Goal: Navigation & Orientation: Find specific page/section

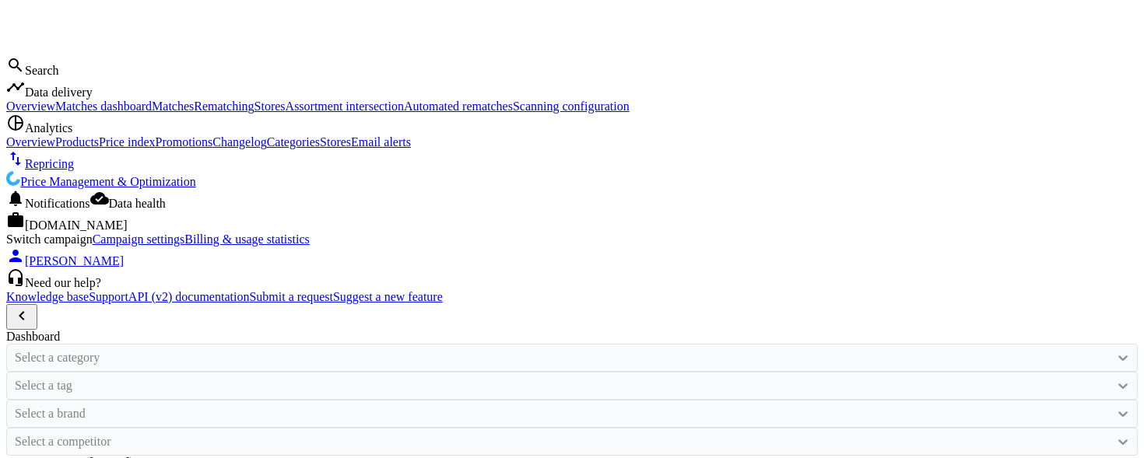
click at [74, 232] on span "[DOMAIN_NAME]" at bounding box center [76, 225] width 103 height 13
click at [74, 210] on span "Notifications" at bounding box center [57, 203] width 65 height 13
click at [72, 99] on span "Data delivery" at bounding box center [59, 92] width 68 height 13
click at [55, 113] on span "Matches dashboard" at bounding box center [103, 106] width 96 height 13
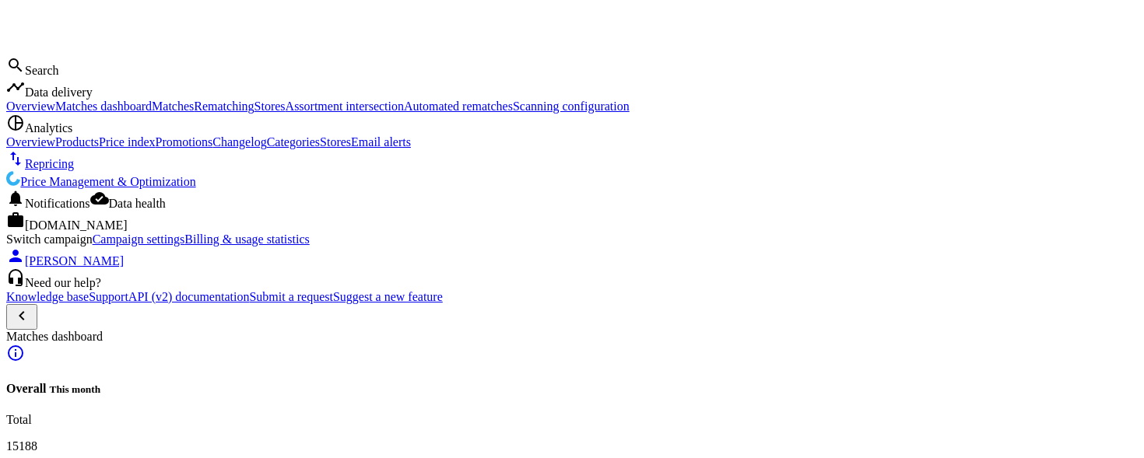
click at [152, 113] on span "Matches" at bounding box center [173, 106] width 42 height 13
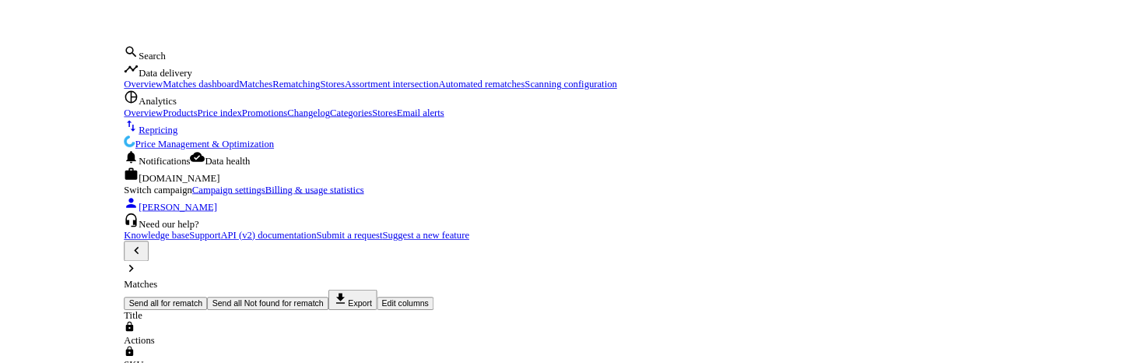
scroll to position [327, 875]
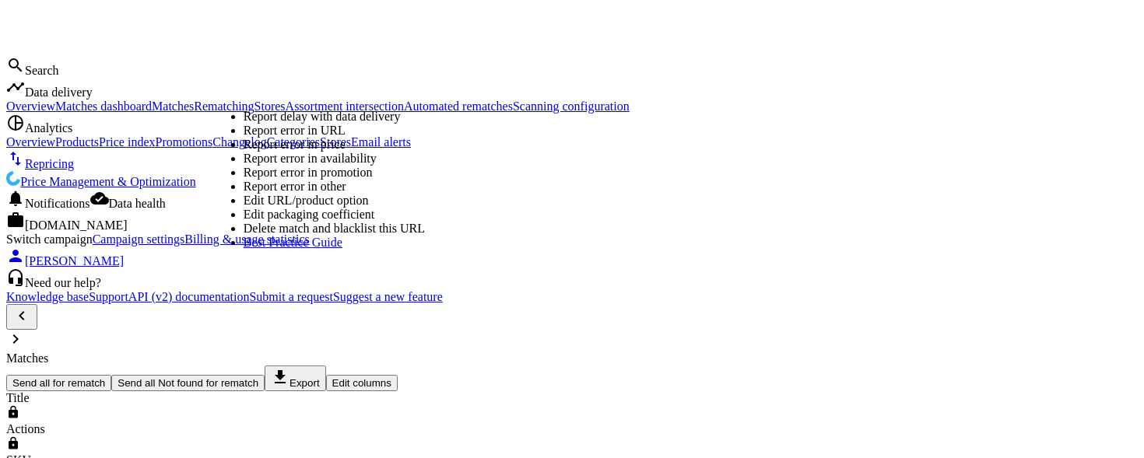
click at [311, 207] on link "Edit URL/product option" at bounding box center [306, 200] width 125 height 13
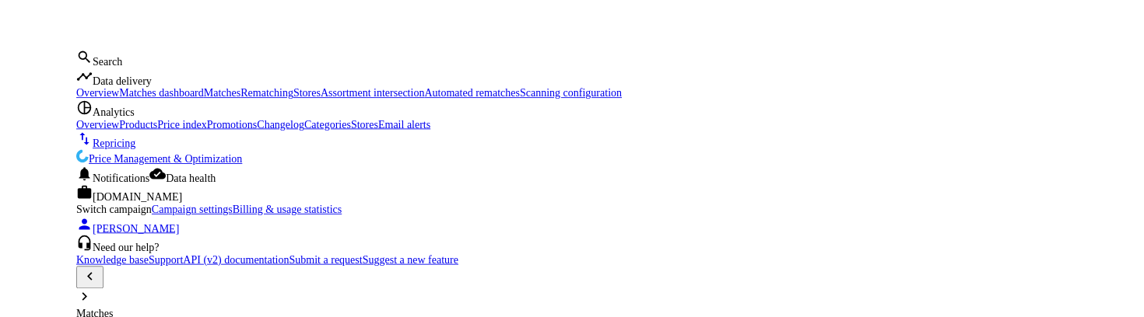
scroll to position [186, 875]
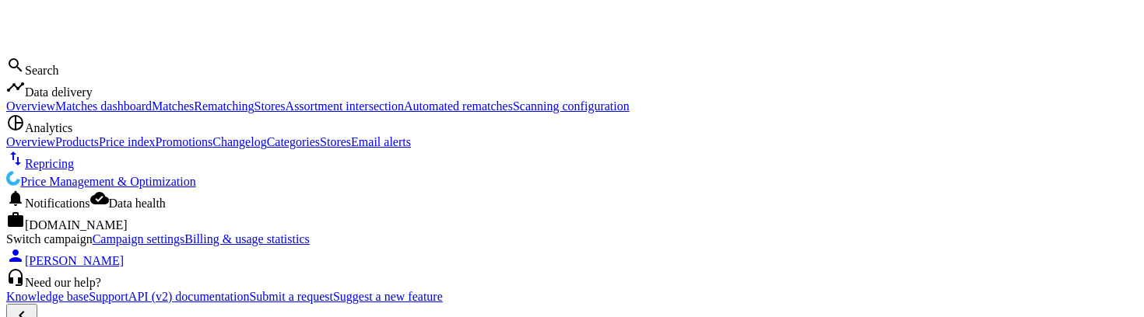
click at [194, 113] on span "Rematching" at bounding box center [224, 106] width 60 height 13
click at [254, 113] on span "Stores" at bounding box center [269, 106] width 31 height 13
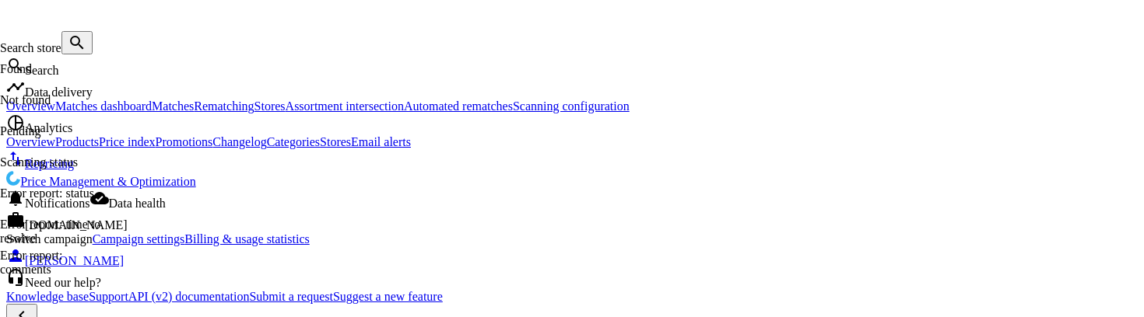
scroll to position [295, 915]
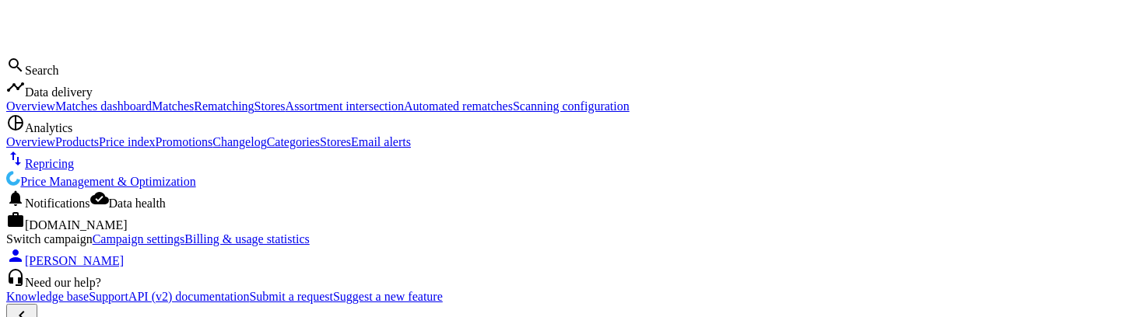
click at [152, 113] on span "Matches" at bounding box center [173, 106] width 42 height 13
click at [513, 113] on span "Scanning configuration" at bounding box center [571, 106] width 117 height 13
click at [404, 113] on span "Automated rematches" at bounding box center [458, 106] width 109 height 13
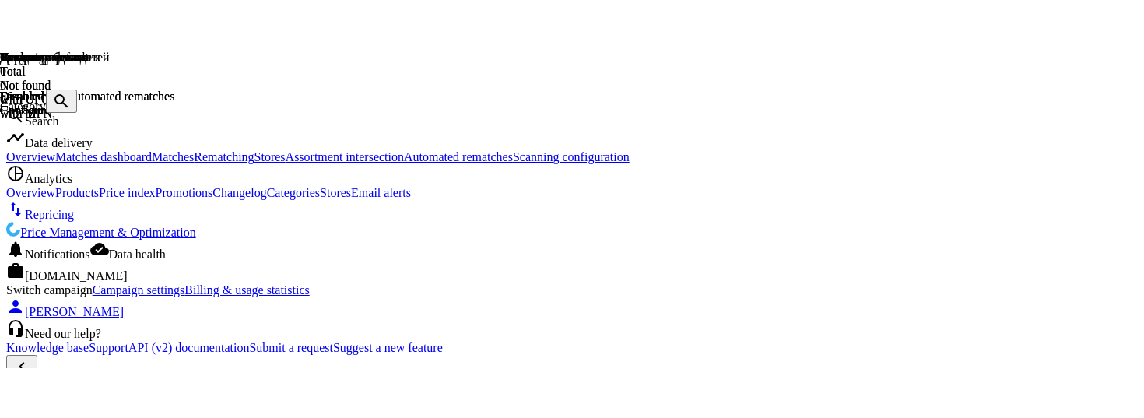
scroll to position [372, 872]
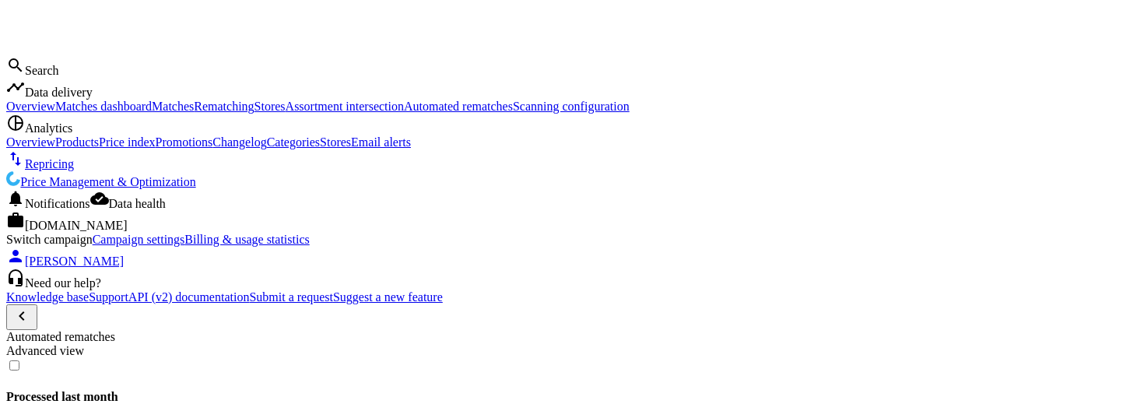
click at [54, 135] on link "pie_chart_outlined Analytics" at bounding box center [39, 127] width 66 height 13
click at [55, 149] on span "Products" at bounding box center [77, 141] width 44 height 13
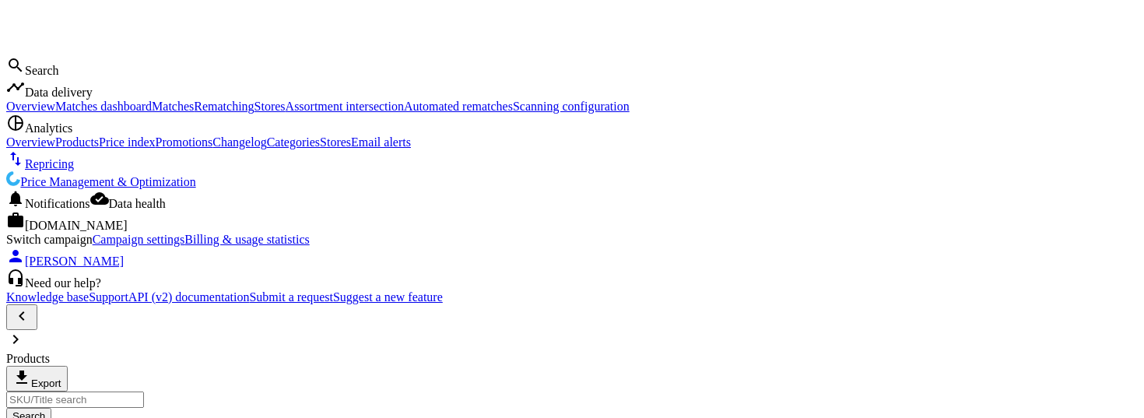
scroll to position [240, 875]
click at [99, 149] on link "Price index" at bounding box center [127, 141] width 56 height 13
click at [156, 149] on span "Promotions" at bounding box center [185, 141] width 58 height 13
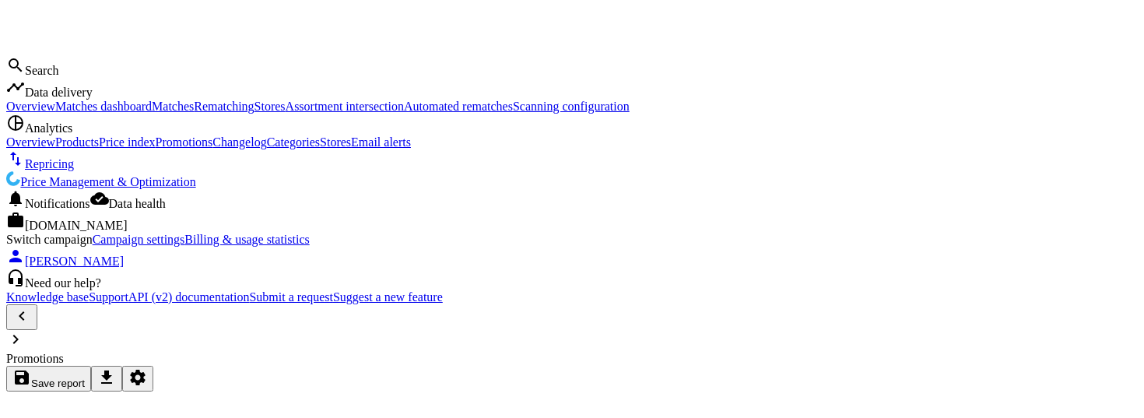
click at [212, 149] on span "Changelog" at bounding box center [239, 141] width 54 height 13
click at [267, 149] on span "Categories" at bounding box center [293, 141] width 53 height 13
click at [320, 149] on span "Stores" at bounding box center [335, 141] width 31 height 13
click at [351, 149] on span "Email alerts" at bounding box center [381, 141] width 60 height 13
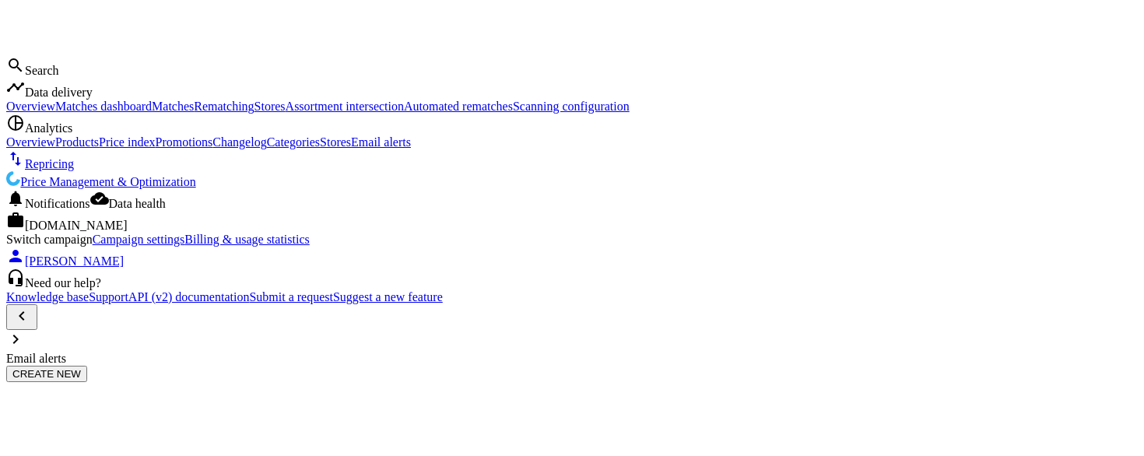
click at [86, 188] on link "Price Management & Optimization" at bounding box center [101, 181] width 190 height 13
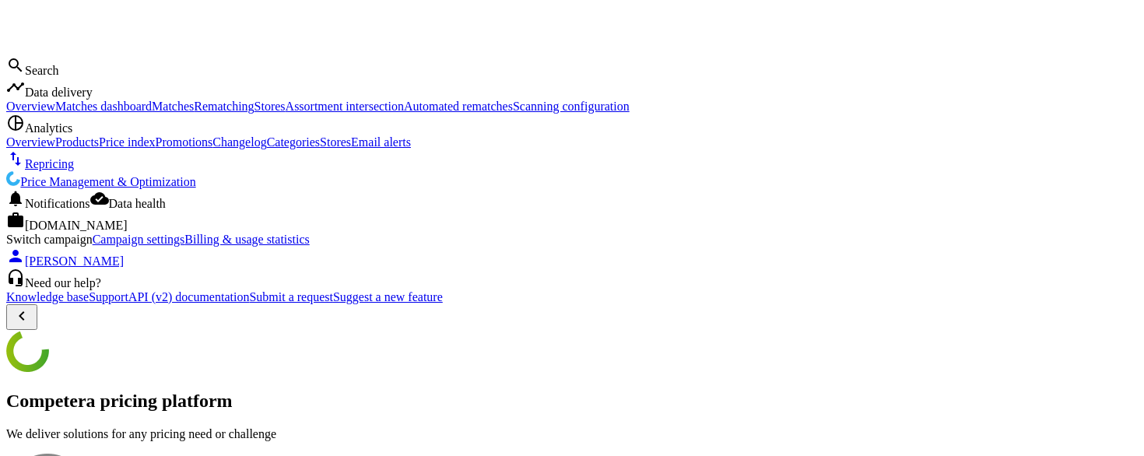
click at [79, 210] on span "Notifications" at bounding box center [57, 203] width 65 height 13
click at [90, 99] on span "Data delivery" at bounding box center [59, 92] width 68 height 13
click at [54, 113] on span "Overview" at bounding box center [30, 106] width 49 height 13
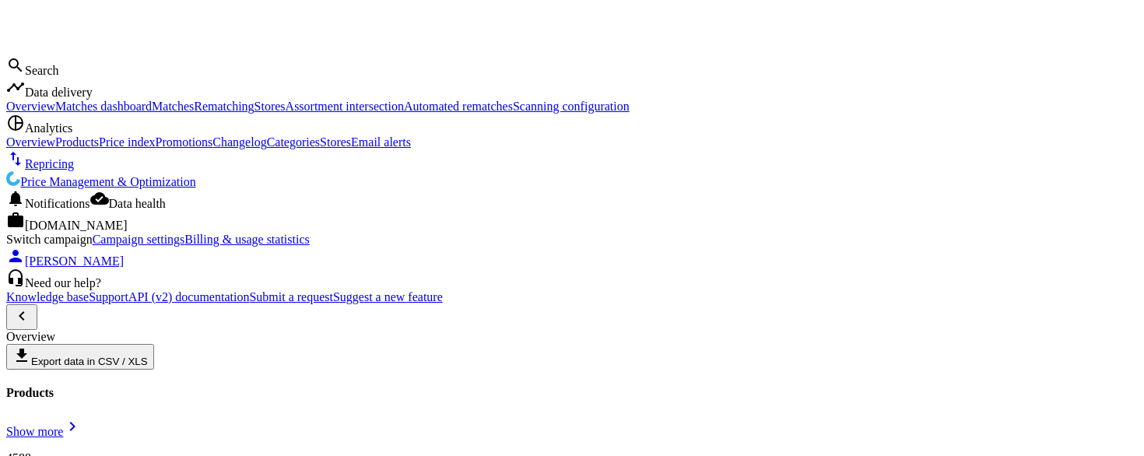
scroll to position [386, 0]
click at [58, 113] on span "Matches dashboard" at bounding box center [103, 106] width 96 height 13
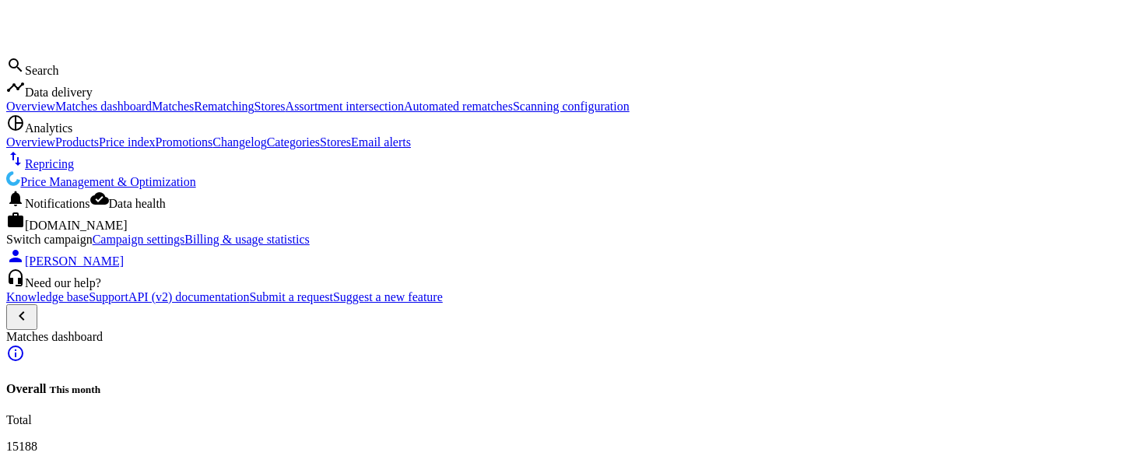
scroll to position [62, 0]
click at [152, 113] on span "Matches" at bounding box center [173, 106] width 42 height 13
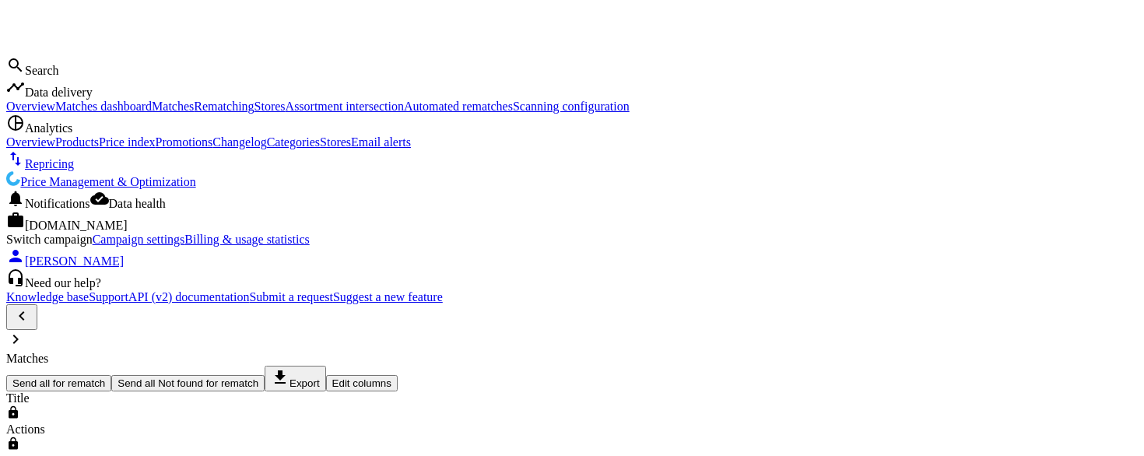
scroll to position [324, 875]
click at [96, 188] on span "Price Management & Optimization" at bounding box center [107, 181] width 175 height 13
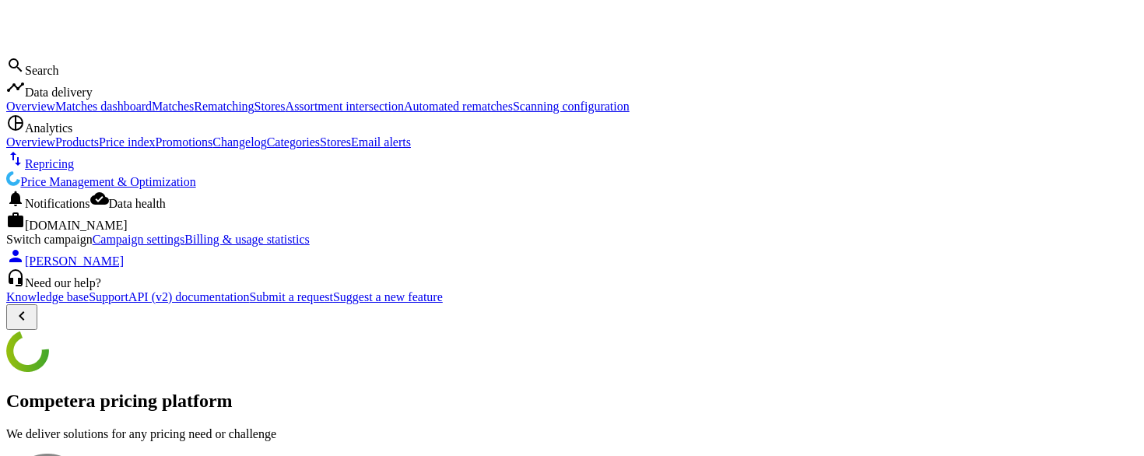
click at [71, 170] on span "Repricing" at bounding box center [49, 163] width 49 height 13
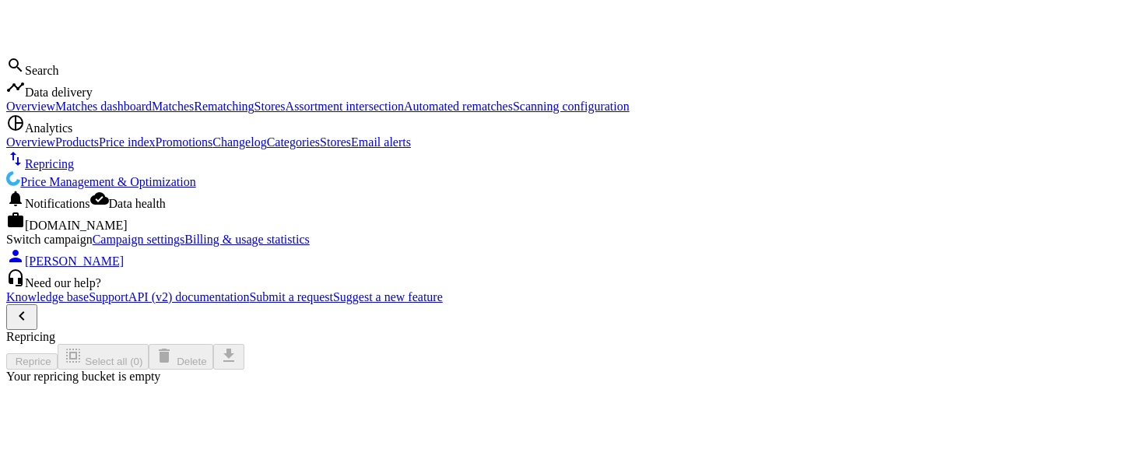
scroll to position [433, 915]
click at [68, 135] on span "Analytics" at bounding box center [48, 127] width 47 height 13
click at [51, 149] on span "Overview" at bounding box center [30, 141] width 49 height 13
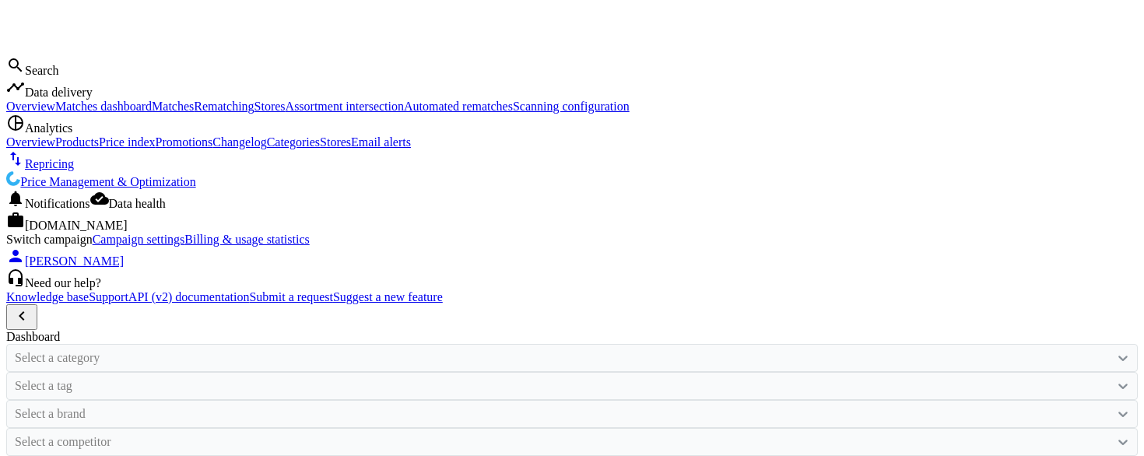
scroll to position [382, 588]
click at [55, 149] on span "Products" at bounding box center [77, 141] width 44 height 13
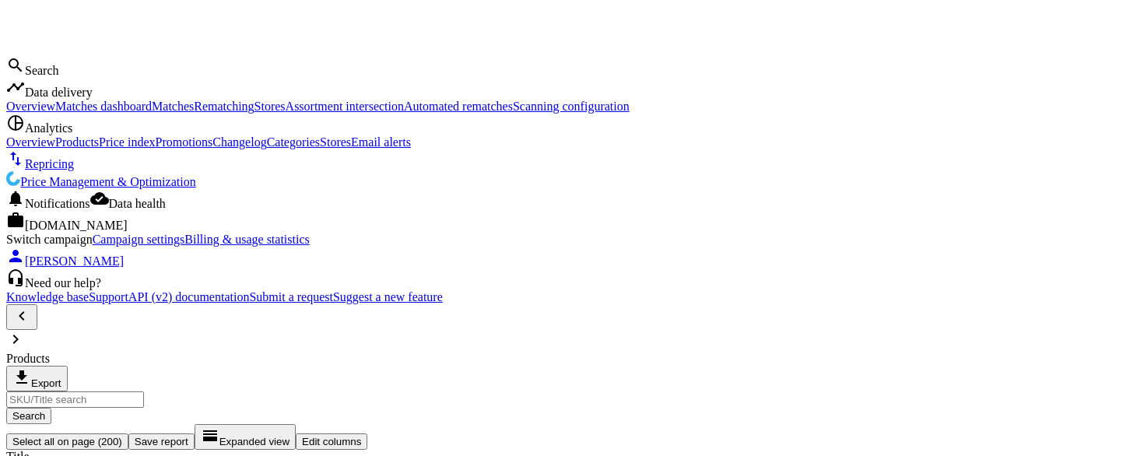
scroll to position [278, 875]
click at [99, 149] on span "Price index" at bounding box center [127, 141] width 56 height 13
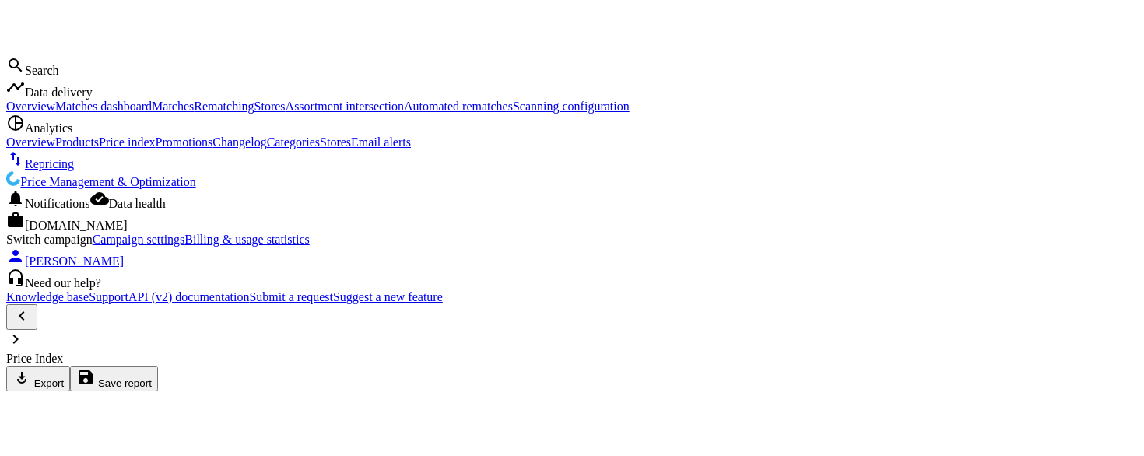
click at [156, 149] on span "Promotions" at bounding box center [185, 141] width 58 height 13
click at [212, 149] on span "Changelog" at bounding box center [239, 141] width 54 height 13
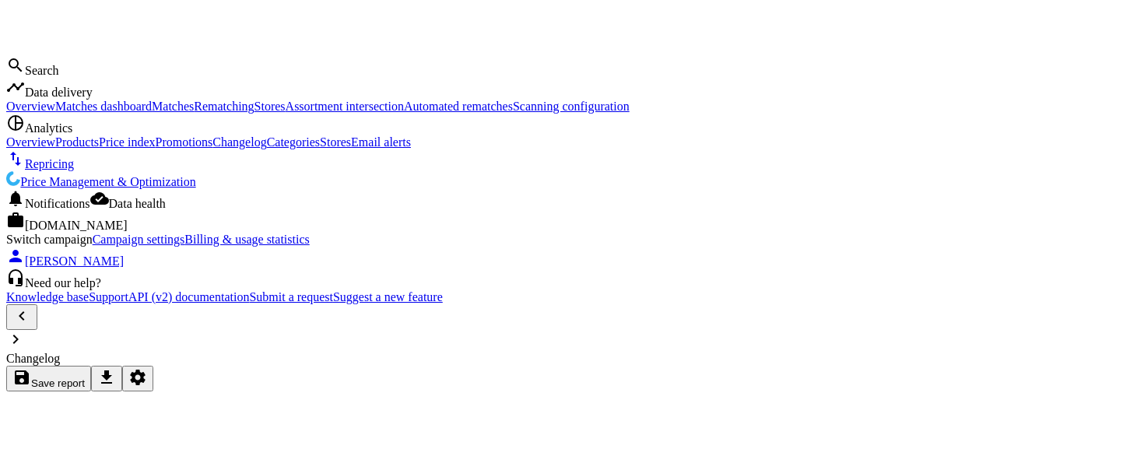
click at [267, 149] on span "Categories" at bounding box center [293, 141] width 53 height 13
click at [75, 188] on link "Price Management & Optimization" at bounding box center [101, 181] width 190 height 13
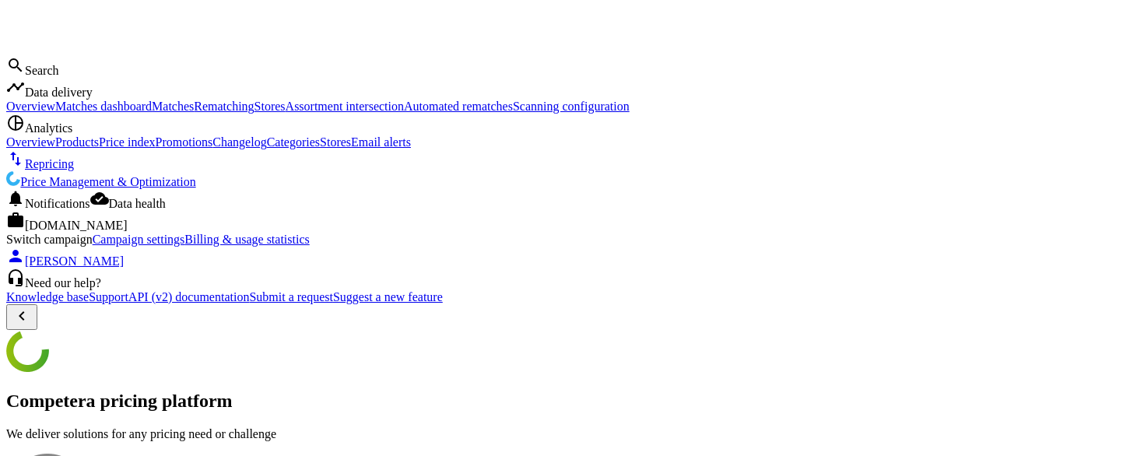
click at [351, 149] on span "Email alerts" at bounding box center [381, 141] width 60 height 13
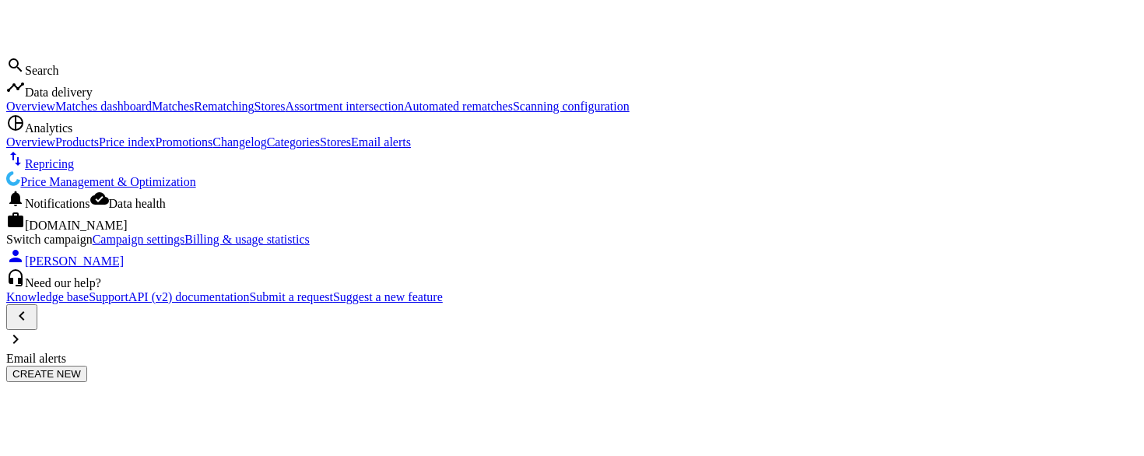
scroll to position [433, 910]
click at [267, 149] on span "Categories" at bounding box center [293, 141] width 53 height 13
click at [212, 149] on span "Changelog" at bounding box center [239, 141] width 54 height 13
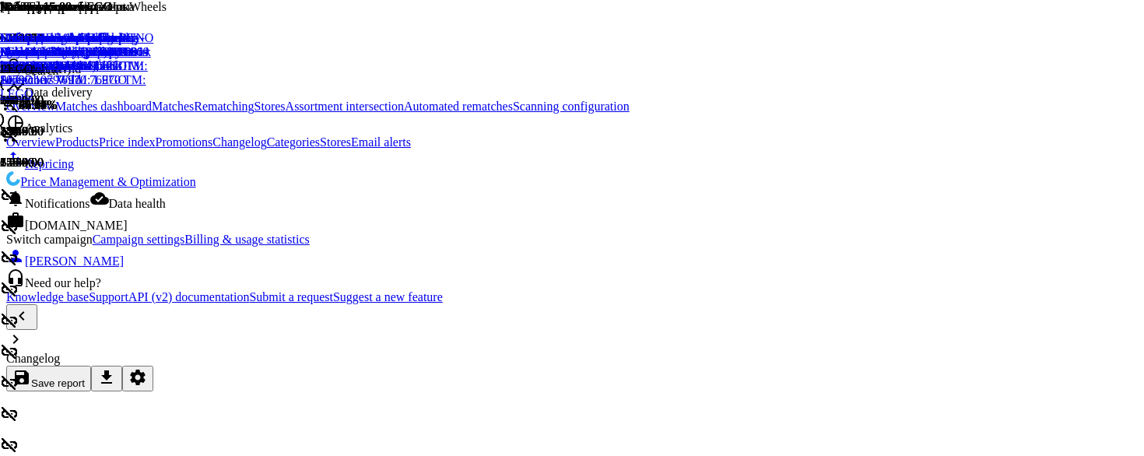
scroll to position [405, 910]
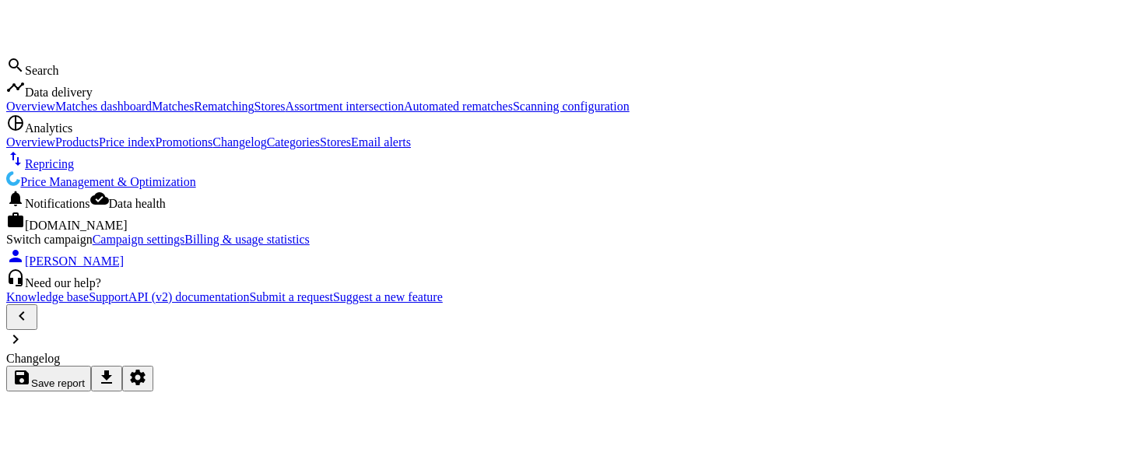
click at [74, 98] on span "Data delivery" at bounding box center [59, 92] width 68 height 13
click at [55, 113] on span "Matches dashboard" at bounding box center [103, 106] width 96 height 13
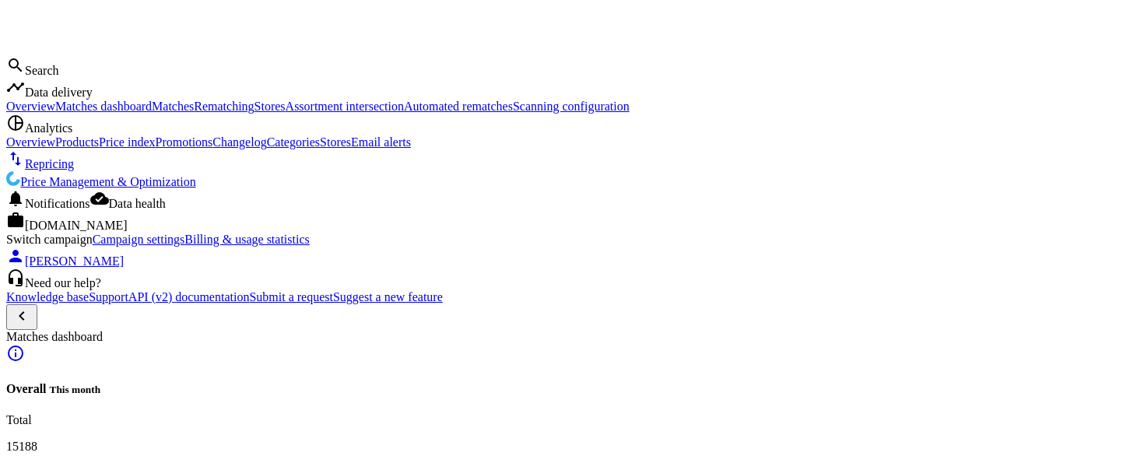
scroll to position [50, 0]
click at [152, 113] on span "Matches" at bounding box center [173, 106] width 42 height 13
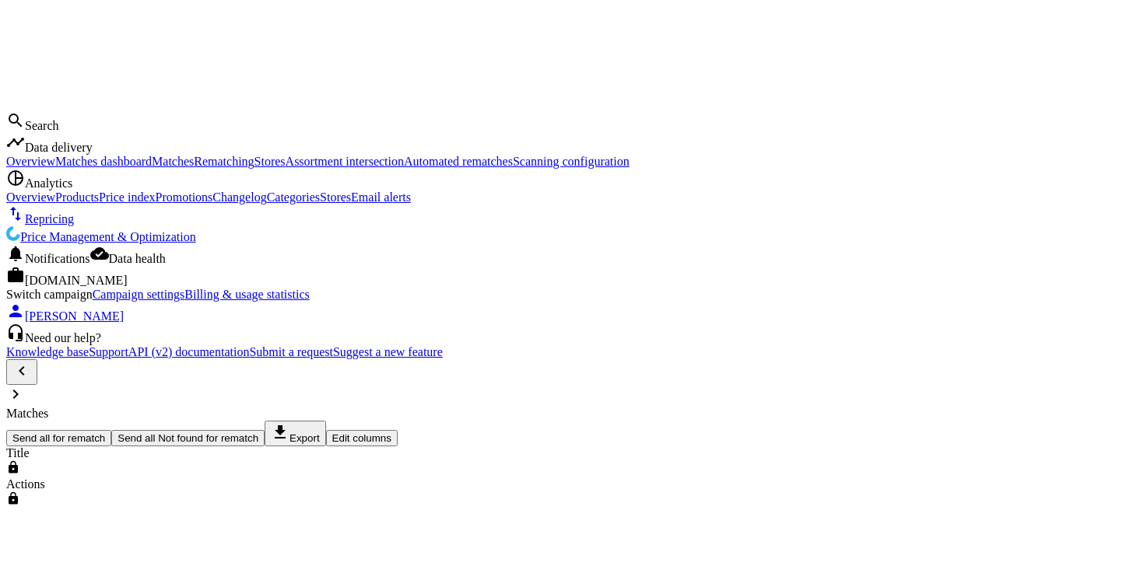
scroll to position [324, 875]
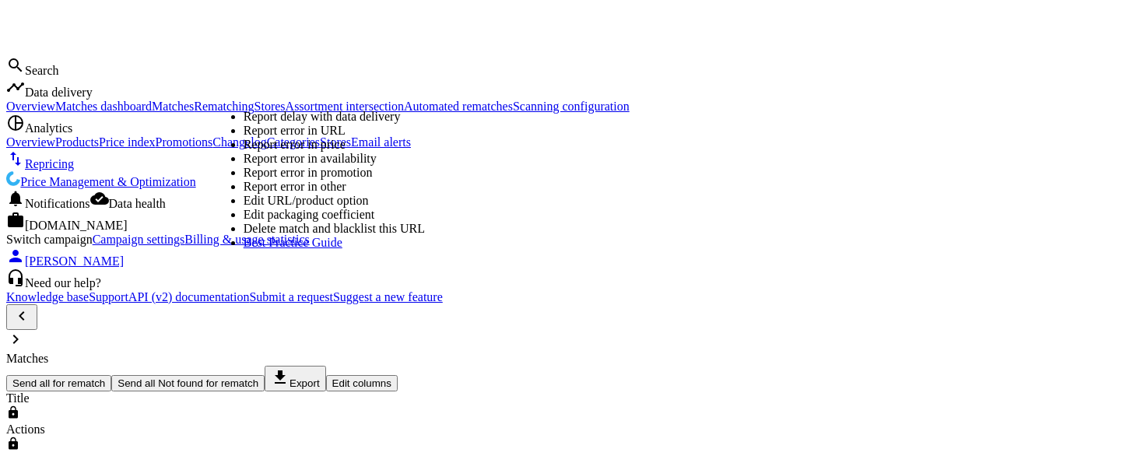
click at [258, 207] on link "Edit URL/product option" at bounding box center [306, 200] width 125 height 13
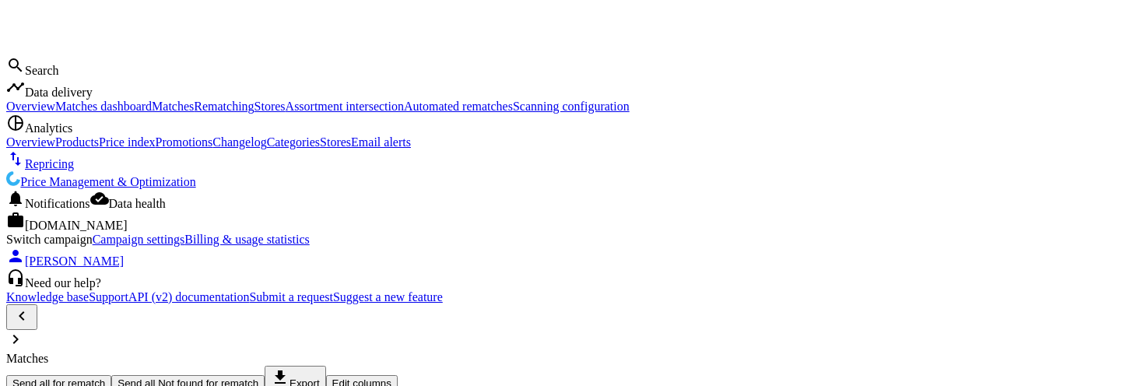
scroll to position [254, 875]
click at [152, 113] on span "Matches" at bounding box center [173, 106] width 42 height 13
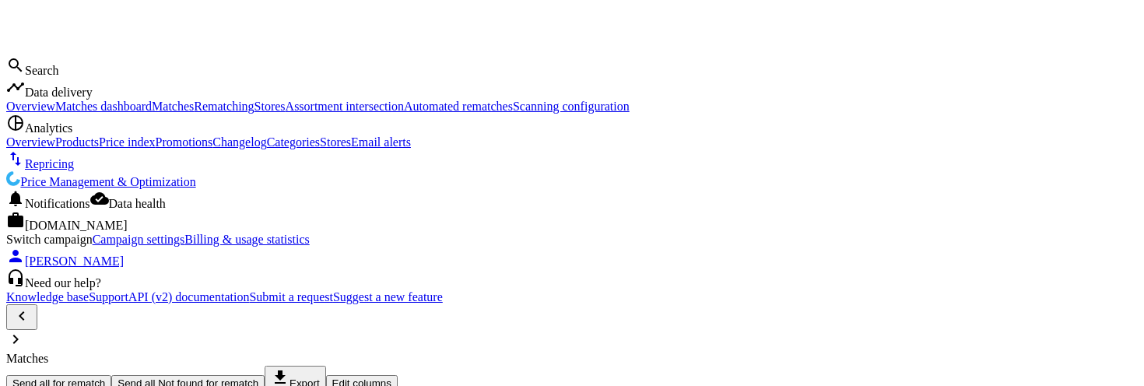
scroll to position [254, 875]
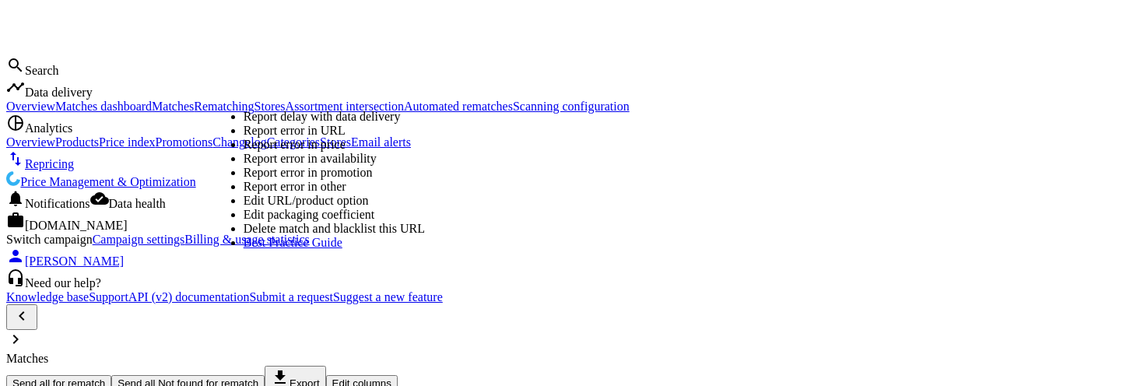
click at [276, 207] on link "Edit URL/product option" at bounding box center [306, 200] width 125 height 13
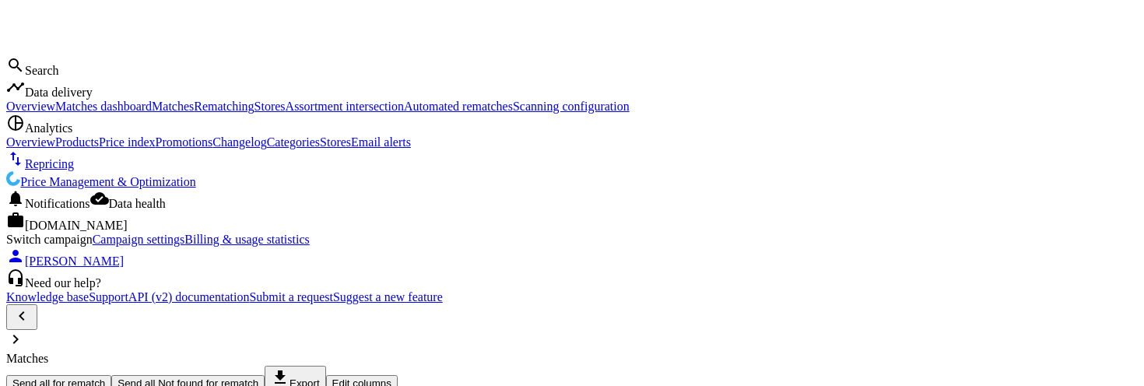
drag, startPoint x: 683, startPoint y: 94, endPoint x: 387, endPoint y: 80, distance: 296.0
copy div "DEBUG: Organization Name: Antoshka.ua Campaign Name: Antoshka.ua | Organization…"
drag, startPoint x: 433, startPoint y: 78, endPoint x: 392, endPoint y: 77, distance: 41.2
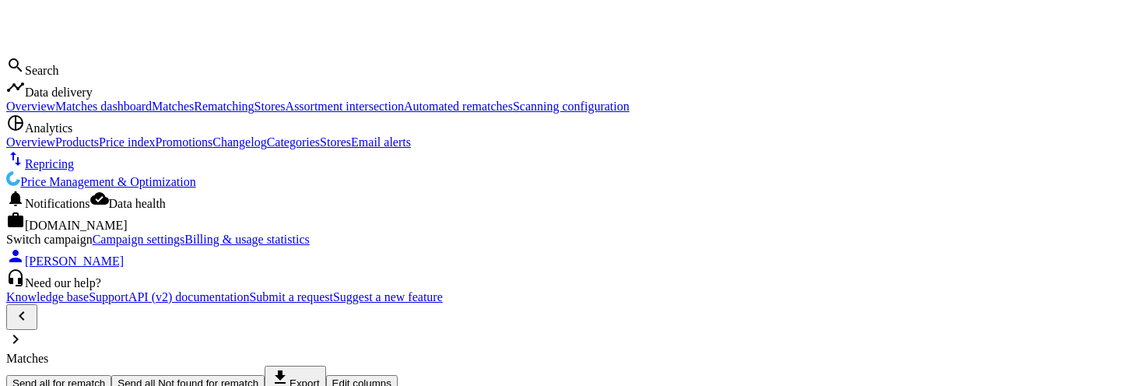
copy div "DEBUG:"
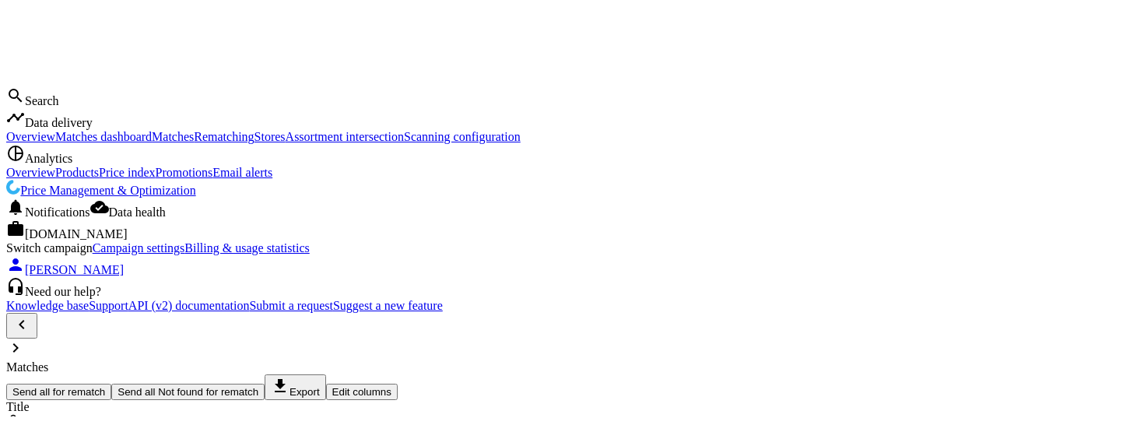
scroll to position [254, 875]
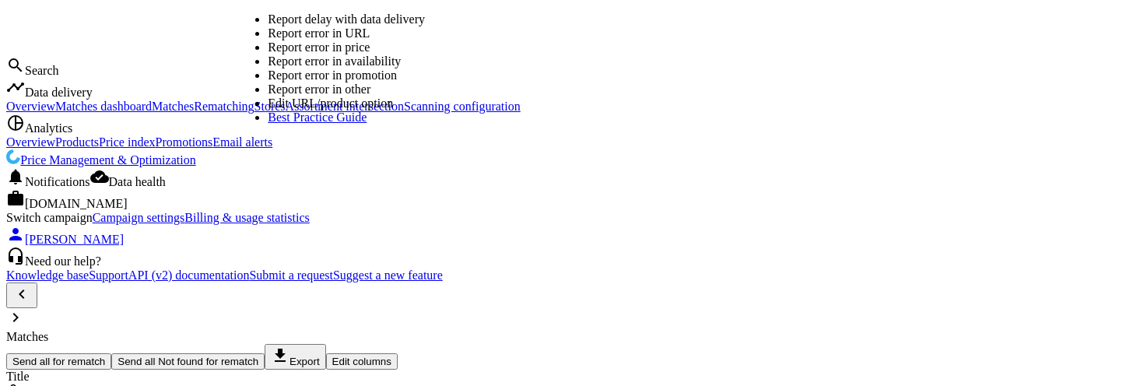
click at [301, 110] on link "Edit URL/product option" at bounding box center [330, 102] width 125 height 13
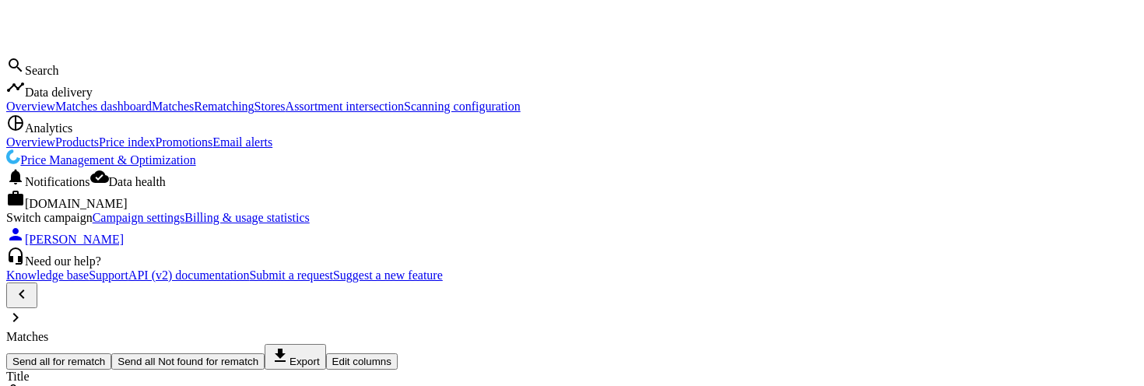
drag, startPoint x: 395, startPoint y: 80, endPoint x: 521, endPoint y: 79, distance: 125.3
copy div "DEBUG: Organization Name:"
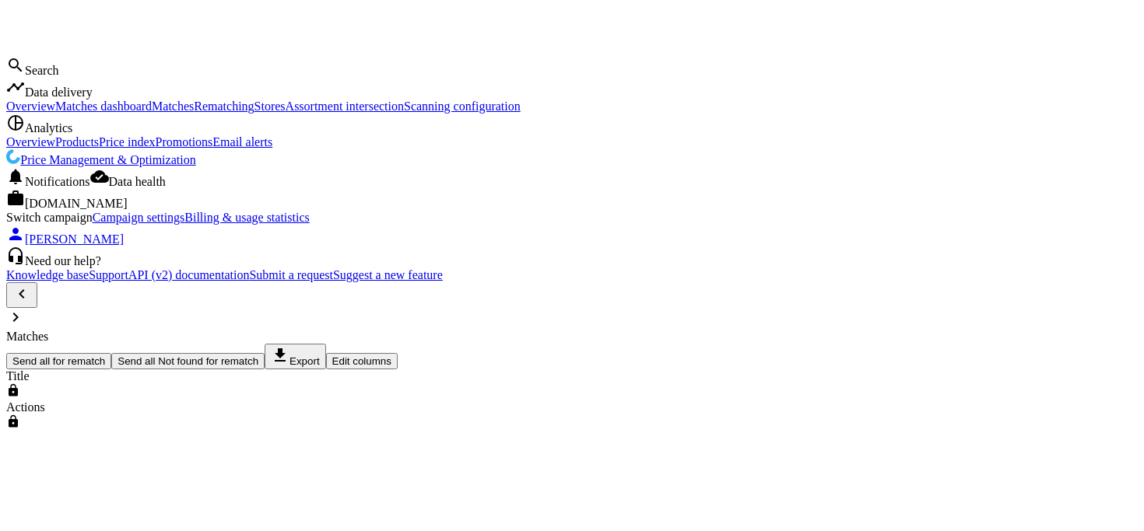
scroll to position [0, 1997]
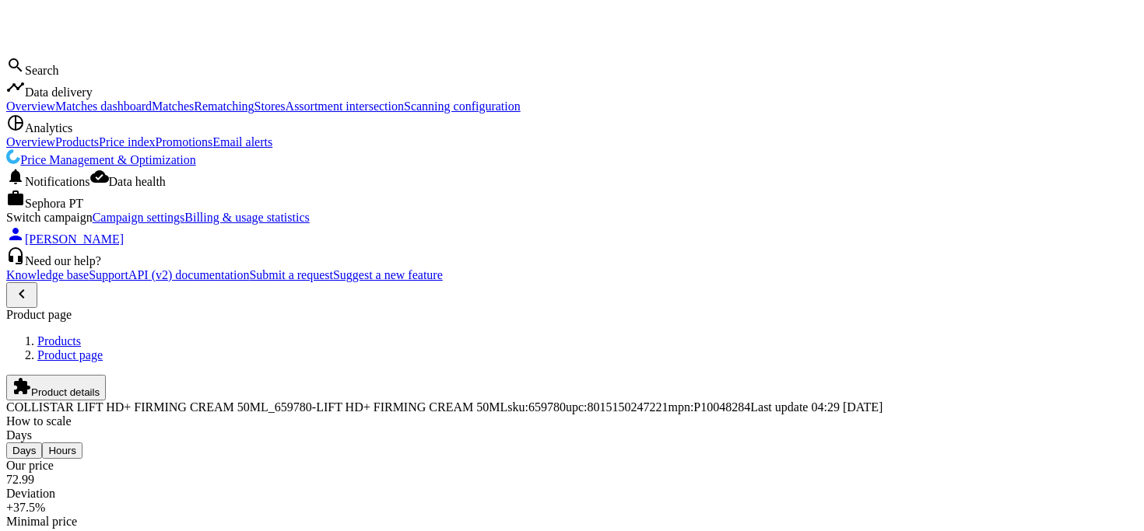
scroll to position [345, 0]
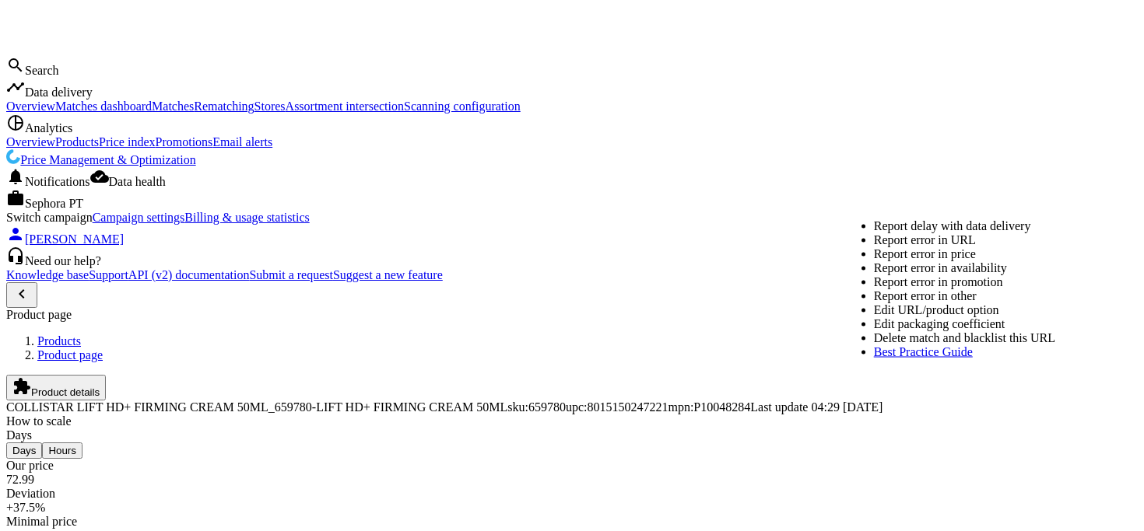
click at [916, 317] on link "Edit URL/product option" at bounding box center [936, 309] width 125 height 13
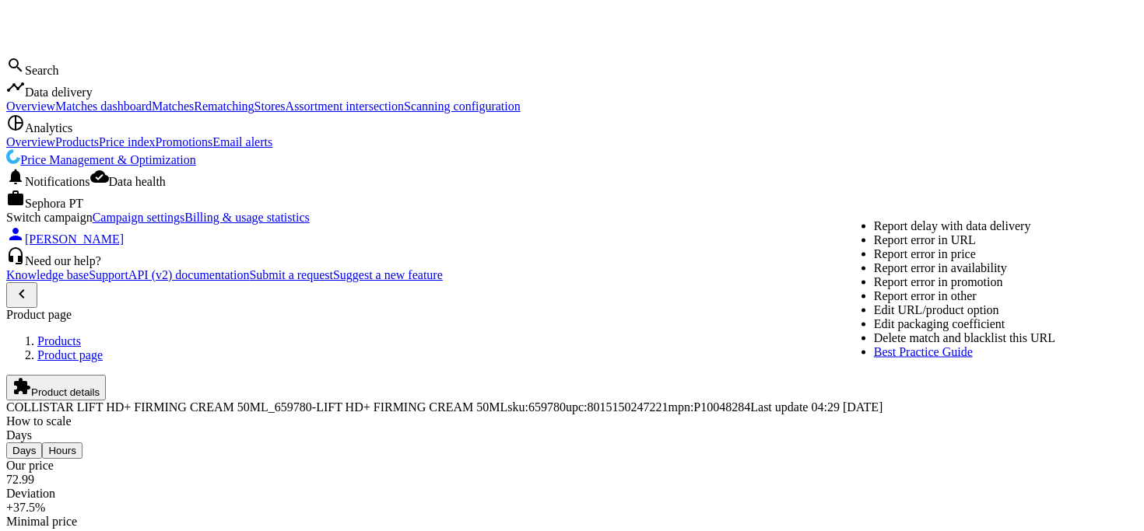
click at [903, 317] on link "Edit URL/product option" at bounding box center [936, 309] width 125 height 13
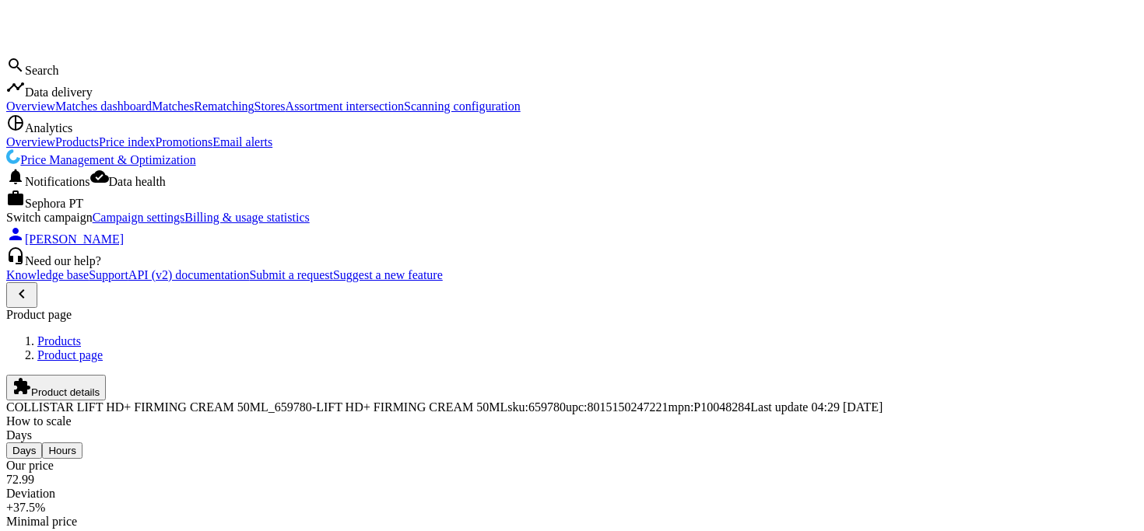
scroll to position [345, 0]
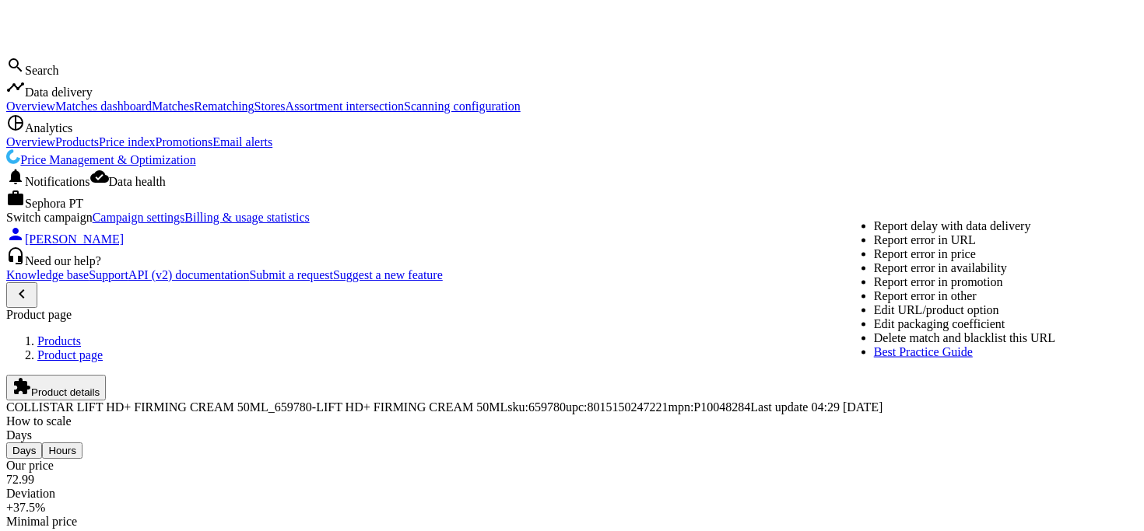
click at [920, 317] on link "Edit URL/product option" at bounding box center [936, 309] width 125 height 13
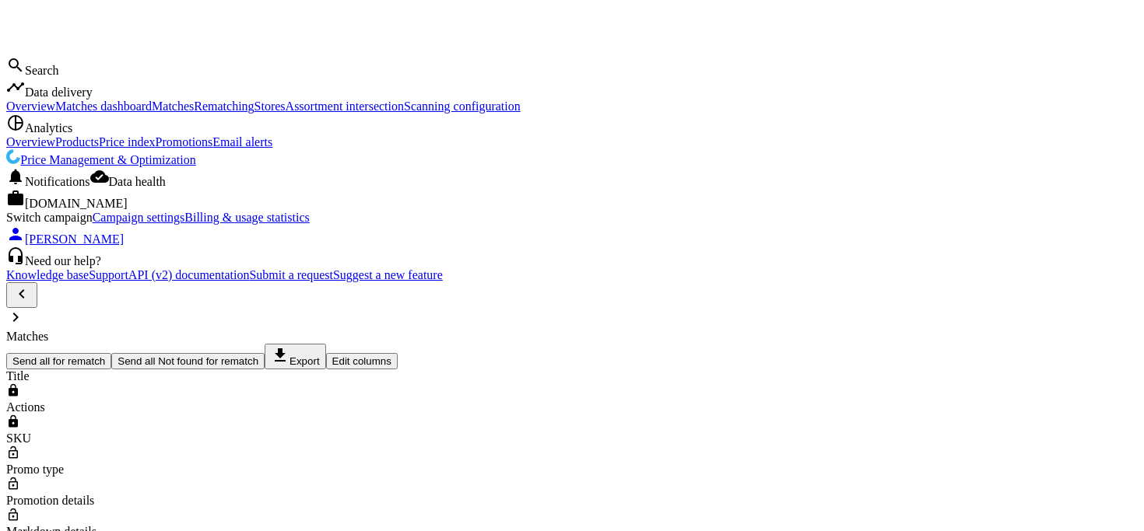
scroll to position [400, 875]
